Goal: Transaction & Acquisition: Purchase product/service

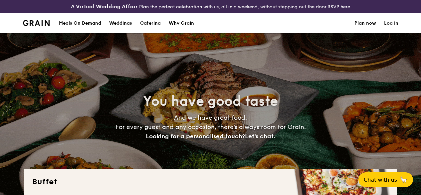
select select
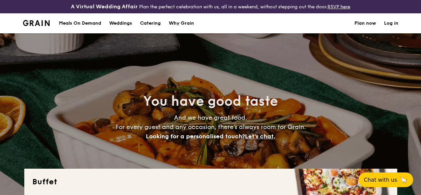
click at [154, 30] on h1 "Catering" at bounding box center [150, 23] width 21 height 20
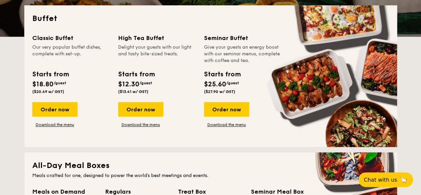
scroll to position [163, 0]
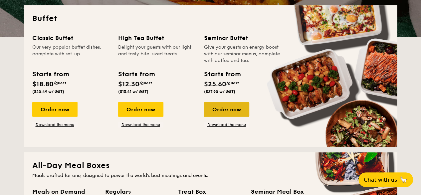
click at [235, 117] on div "Order now" at bounding box center [226, 109] width 45 height 15
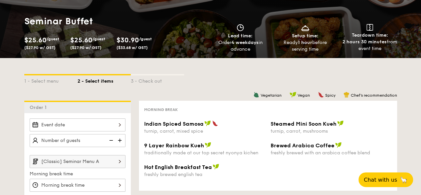
scroll to position [74, 0]
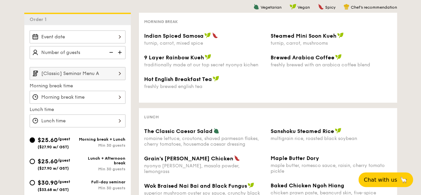
select select
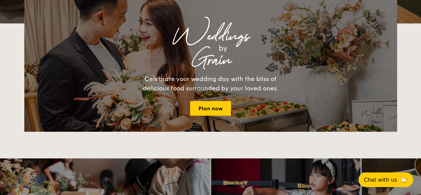
scroll to position [182, 0]
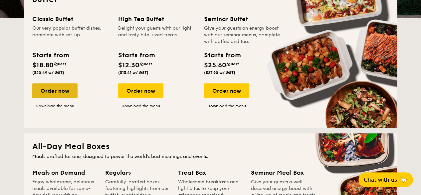
click at [46, 95] on div "Order now" at bounding box center [54, 90] width 45 height 15
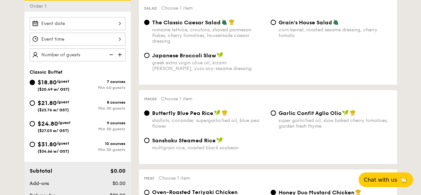
scroll to position [203, 0]
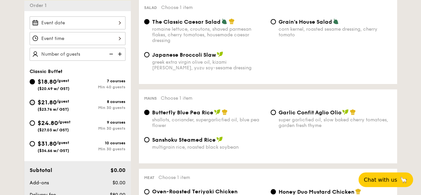
click at [34, 105] on input "$21.80 /guest ($23.76 w/ GST) 8 courses Min 30 guests" at bounding box center [32, 102] width 5 height 5
radio input "true"
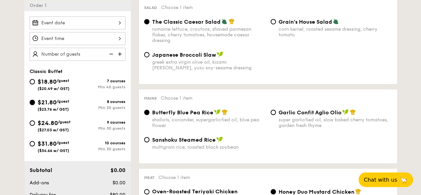
radio input "true"
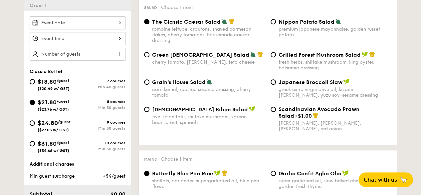
click at [107, 43] on div at bounding box center [78, 38] width 96 height 13
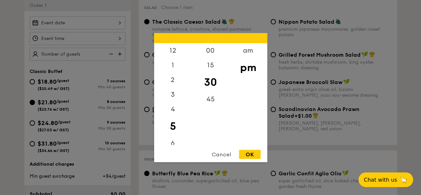
click at [98, 30] on div at bounding box center [210, 97] width 421 height 195
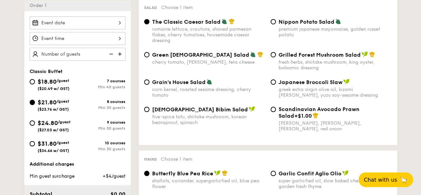
click at [101, 29] on div at bounding box center [78, 22] width 96 height 13
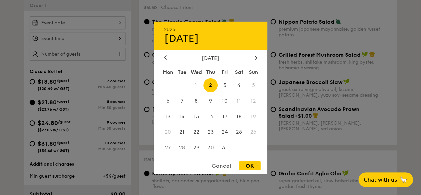
click at [302, 68] on div at bounding box center [210, 97] width 421 height 195
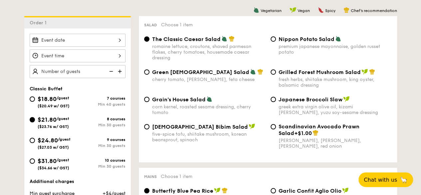
scroll to position [185, 0]
click at [272, 81] on div "Grilled Forest Mushroom Salad fresh herbs, shiitake mushroom, king oyster, bals…" at bounding box center [331, 78] width 127 height 19
click at [272, 75] on input "Grilled Forest Mushroom Salad fresh herbs, shiitake mushroom, king oyster, bals…" at bounding box center [273, 72] width 5 height 5
radio input "true"
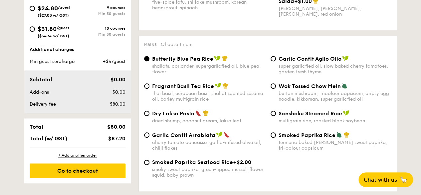
scroll to position [318, 0]
click at [275, 67] on div "Garlic Confit Aglio Olio super garlicfied oil, slow baked cherry tomatoes, gard…" at bounding box center [331, 64] width 127 height 19
click at [275, 61] on input "Garlic Confit Aglio Olio super garlicfied oil, slow baked cherry tomatoes, gard…" at bounding box center [273, 58] width 5 height 5
radio input "true"
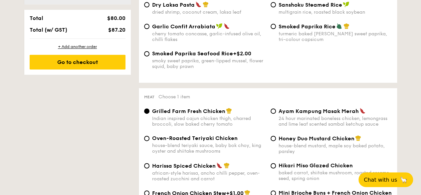
scroll to position [425, 0]
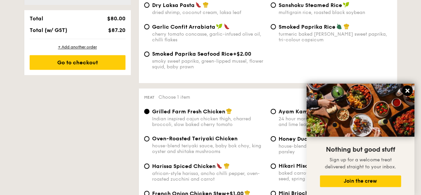
click at [408, 91] on icon at bounding box center [408, 91] width 4 height 4
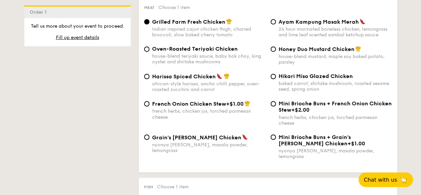
scroll to position [516, 0]
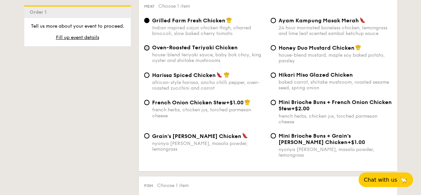
click at [147, 50] on input "Oven-Roasted Teriyaki Chicken house-blend teriyaki sauce, baby bok choy, king o…" at bounding box center [146, 47] width 5 height 5
radio input "true"
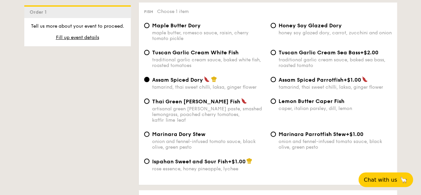
scroll to position [690, 0]
click at [273, 104] on input "Lemon Butter Caper Fish caper, italian parsley, dill, lemon" at bounding box center [273, 100] width 5 height 5
radio input "true"
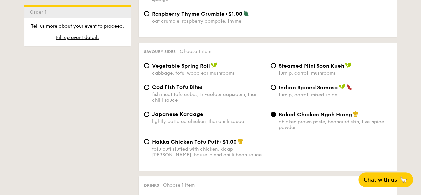
scroll to position [1147, 0]
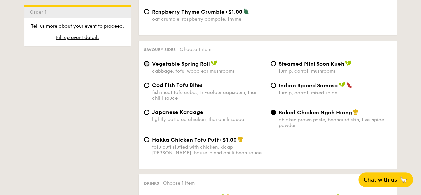
click at [146, 66] on input "Vegetable Spring Roll cabbage, tofu, wood ear mushrooms" at bounding box center [146, 63] width 5 height 5
radio input "true"
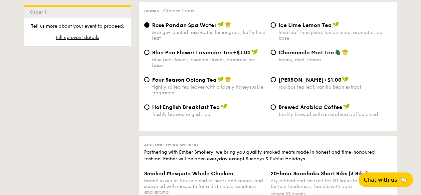
scroll to position [1319, 0]
click at [273, 55] on input "Chamomile Mint Tea honey, mint, lemon" at bounding box center [273, 52] width 5 height 5
radio input "true"
click at [145, 82] on input "Four Season Oolong Tea tightly rolled tea leaves with a lovely honeysuckle frag…" at bounding box center [146, 79] width 5 height 5
radio input "true"
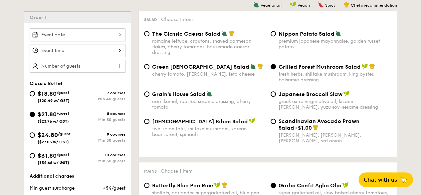
scroll to position [193, 0]
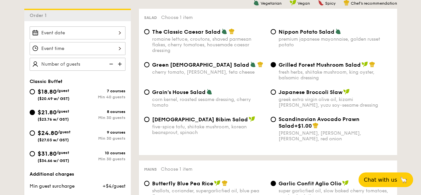
click at [112, 36] on div at bounding box center [78, 32] width 96 height 13
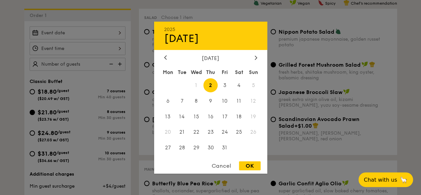
click at [249, 165] on div "OK" at bounding box center [250, 165] width 22 height 9
type input "[DATE]"
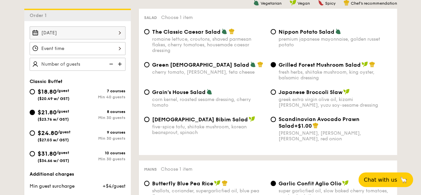
click at [89, 55] on div at bounding box center [78, 48] width 96 height 13
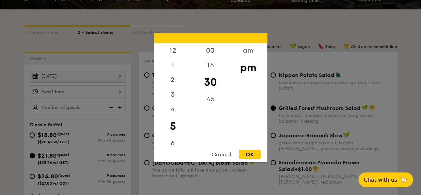
scroll to position [146, 0]
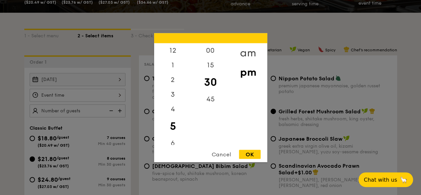
click at [244, 51] on div "am" at bounding box center [249, 52] width 38 height 19
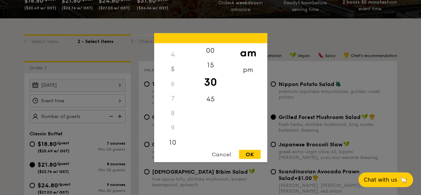
scroll to position [74, 0]
click at [178, 135] on div "11" at bounding box center [173, 139] width 38 height 19
click at [250, 154] on div "OK" at bounding box center [250, 154] width 22 height 9
type input "11:30AM"
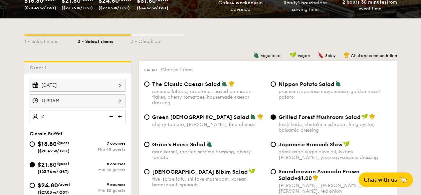
type input "20"
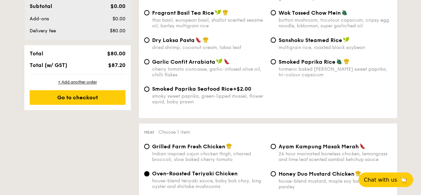
scroll to position [415, 0]
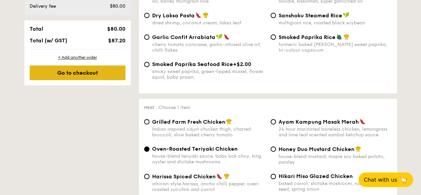
click at [106, 80] on div "Go to checkout" at bounding box center [78, 72] width 96 height 15
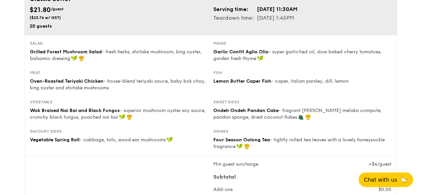
scroll to position [63, 0]
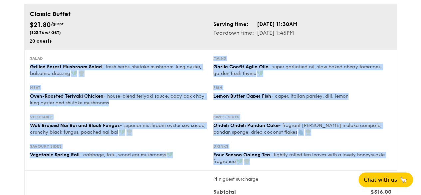
drag, startPoint x: 253, startPoint y: 169, endPoint x: 29, endPoint y: 71, distance: 244.5
click at [29, 71] on div "Salad Grilled Forest Mushroom Salad - fresh herbs, shiitake mushroom, king oyst…" at bounding box center [210, 110] width 373 height 121
copy div "Grilled Forest Mushroom Salad - fresh herbs, shiitake mushroom, king oyster, ba…"
